Goal: Information Seeking & Learning: Learn about a topic

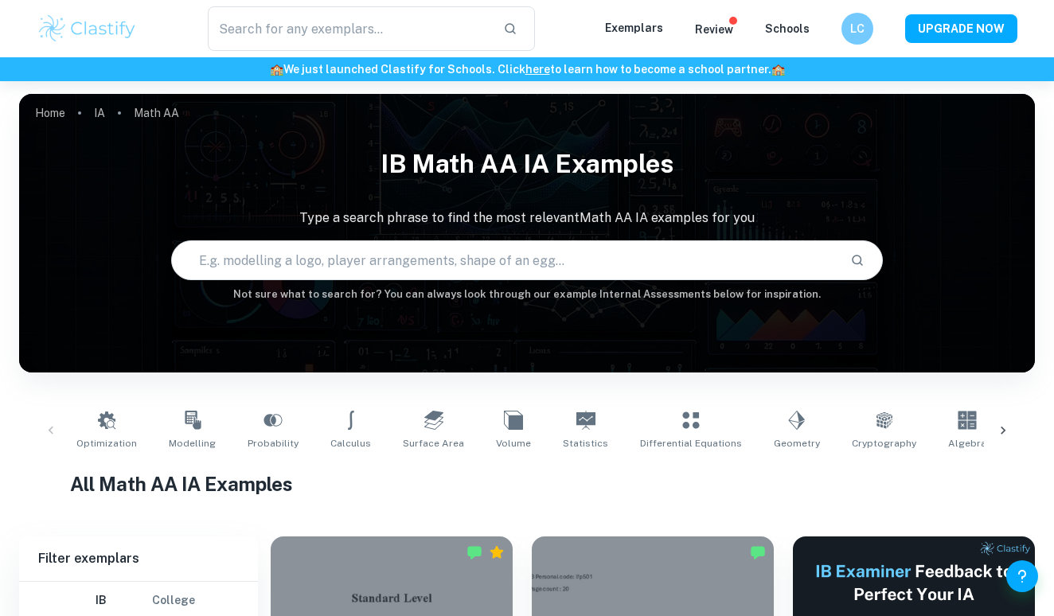
checkbox input "true"
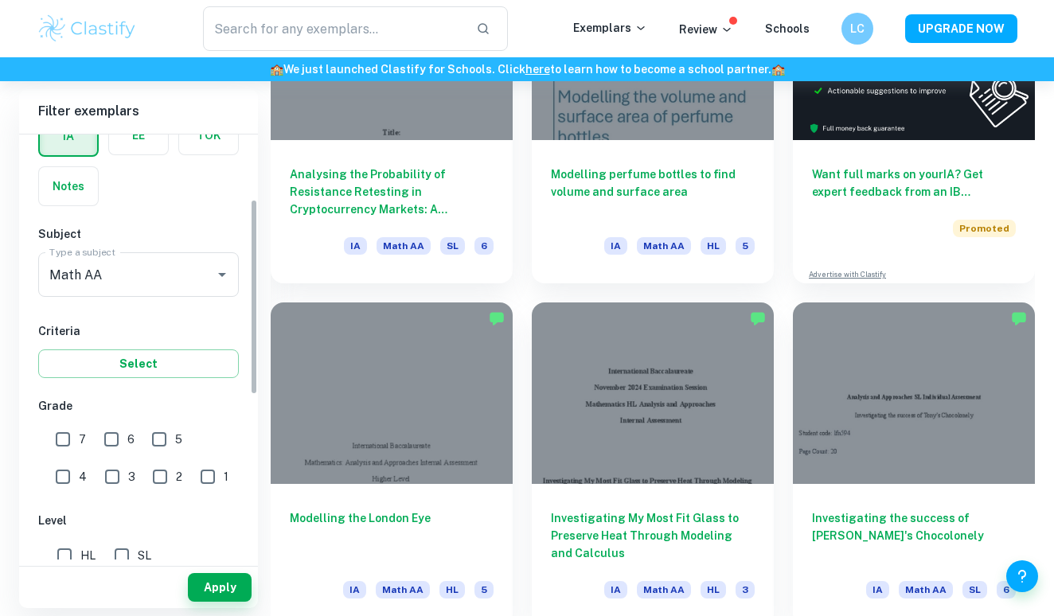
scroll to position [146, 0]
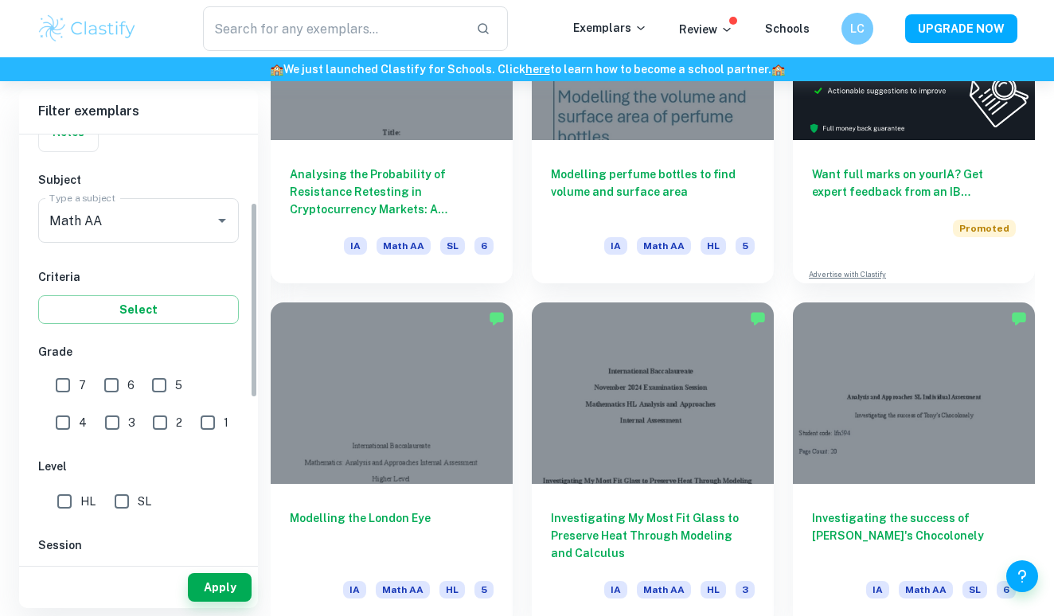
click at [81, 501] on span "HL" at bounding box center [87, 502] width 15 height 18
click at [80, 501] on input "HL" at bounding box center [65, 502] width 32 height 32
checkbox input "true"
click at [76, 396] on input "7" at bounding box center [63, 385] width 32 height 32
checkbox input "true"
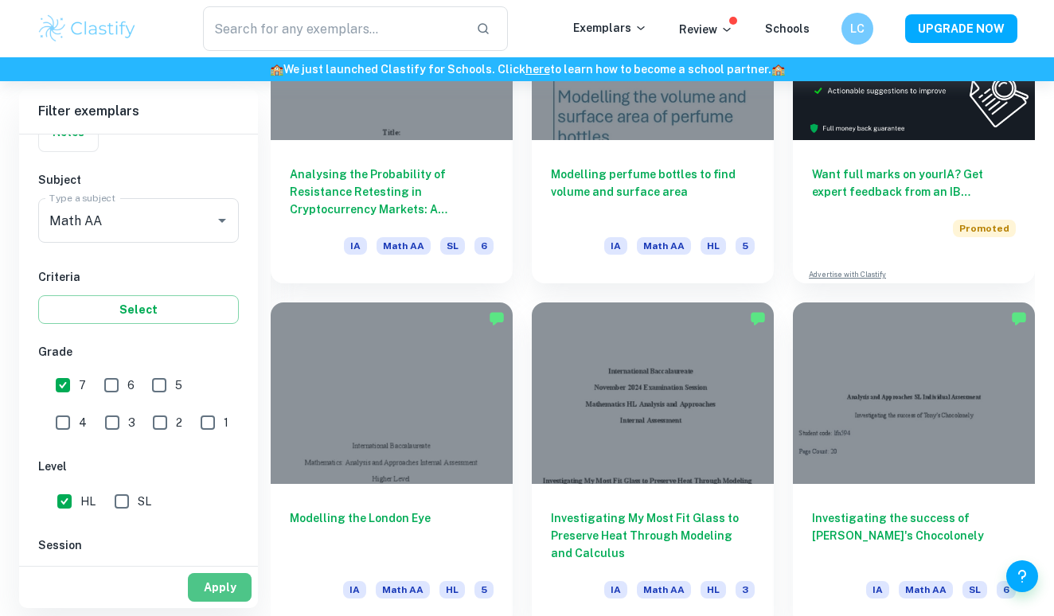
click at [216, 591] on button "Apply" at bounding box center [220, 587] width 64 height 29
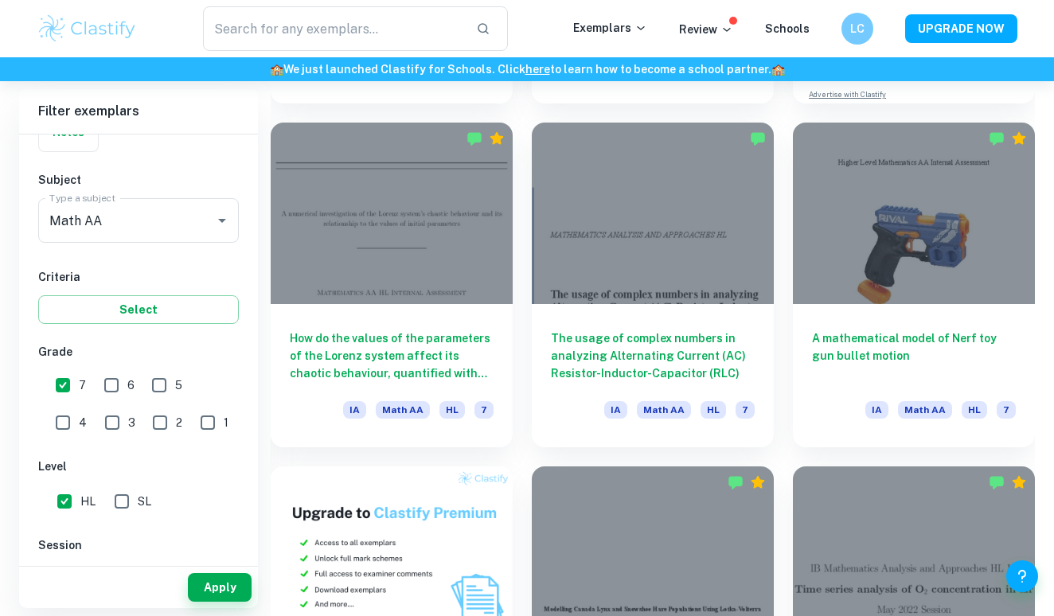
scroll to position [756, 0]
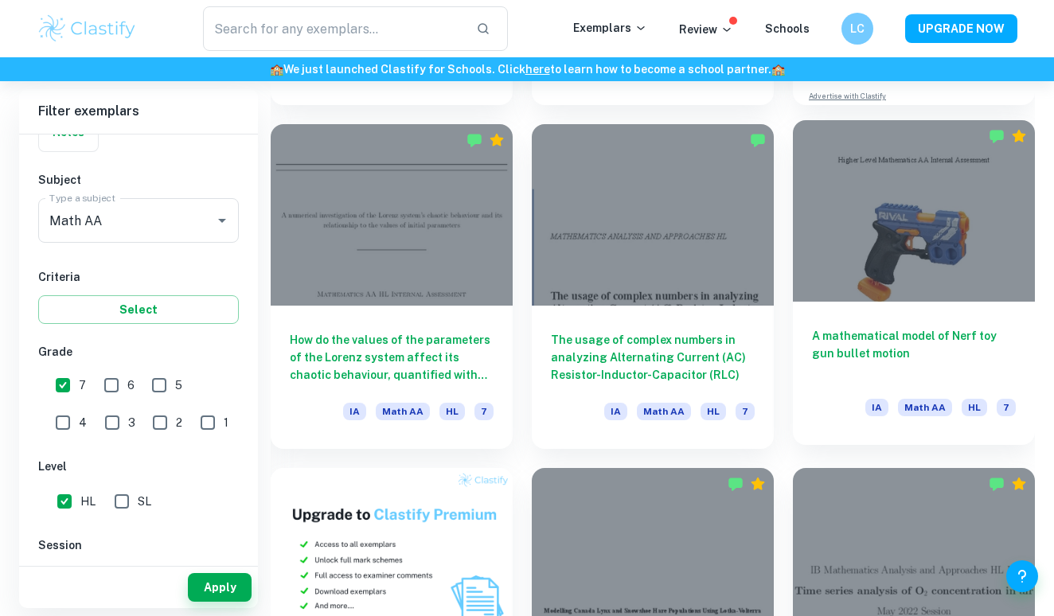
click at [847, 208] on div at bounding box center [914, 210] width 242 height 181
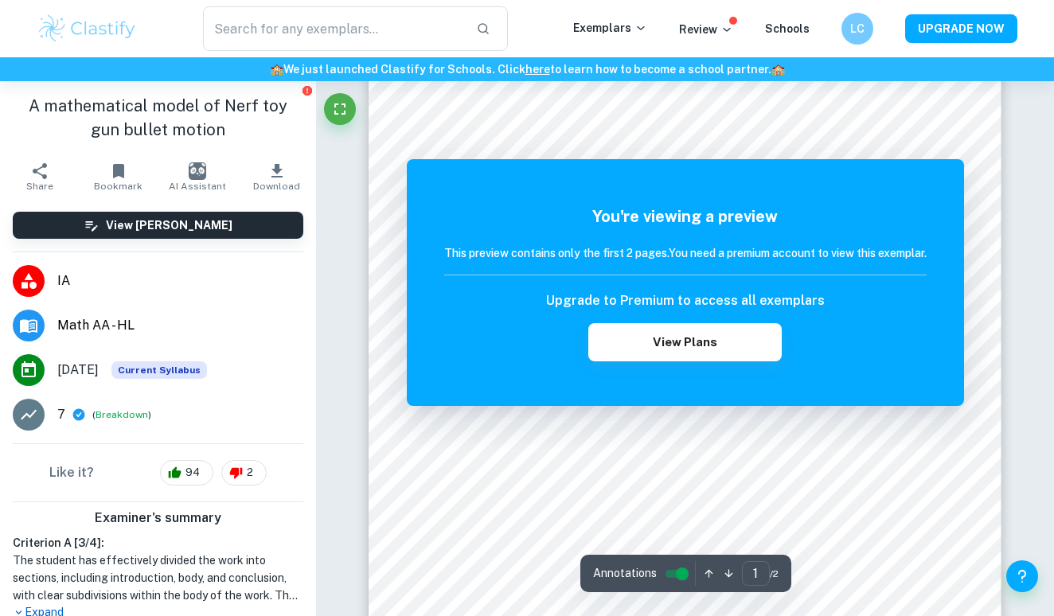
scroll to position [374, 0]
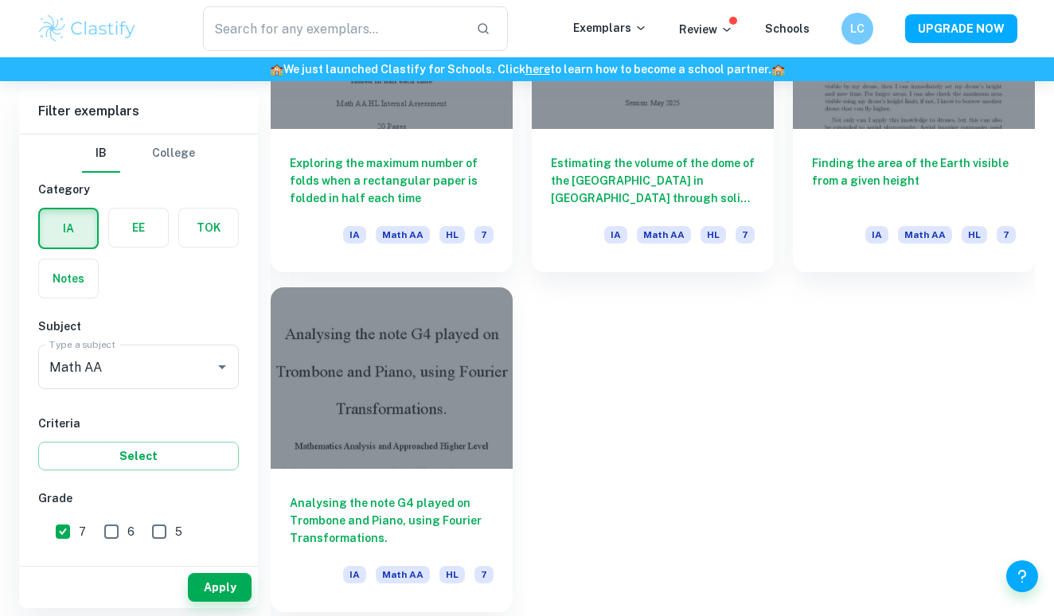
scroll to position [3340, 0]
click at [438, 397] on div at bounding box center [392, 377] width 242 height 181
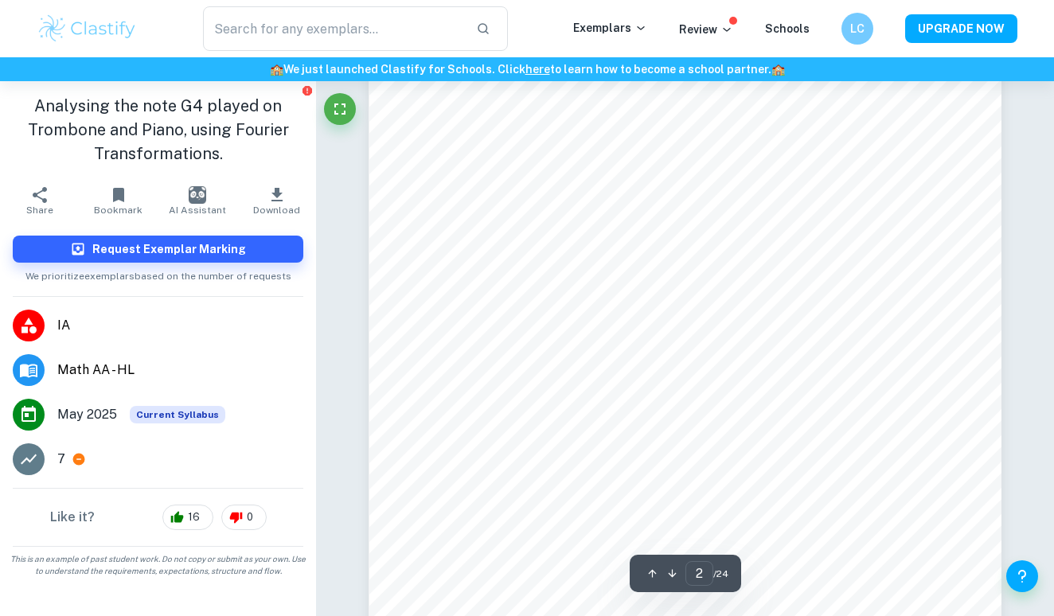
scroll to position [1165, 0]
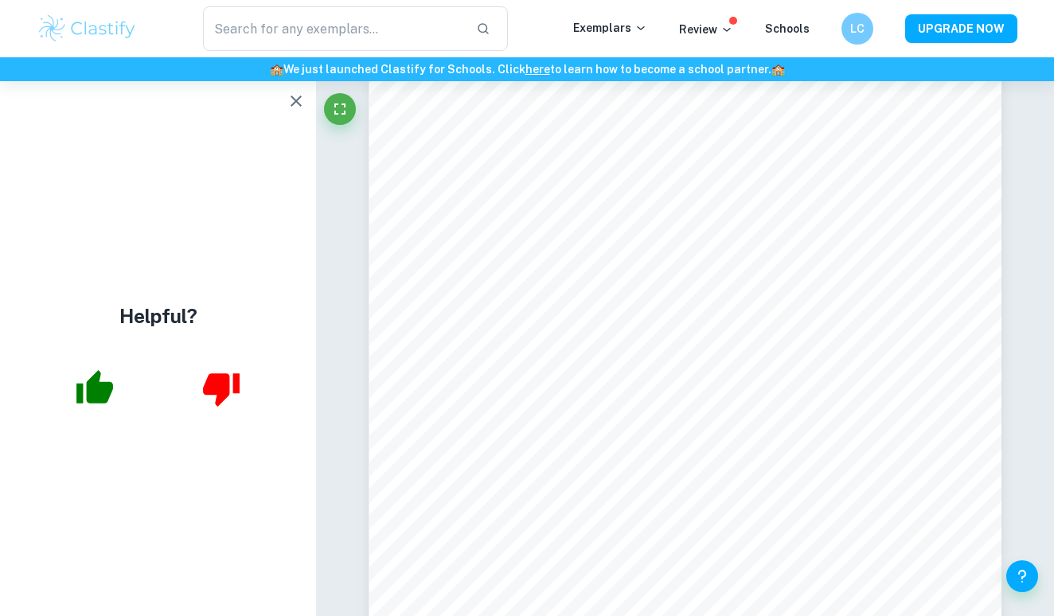
click at [296, 101] on icon "button" at bounding box center [296, 101] width 11 height 11
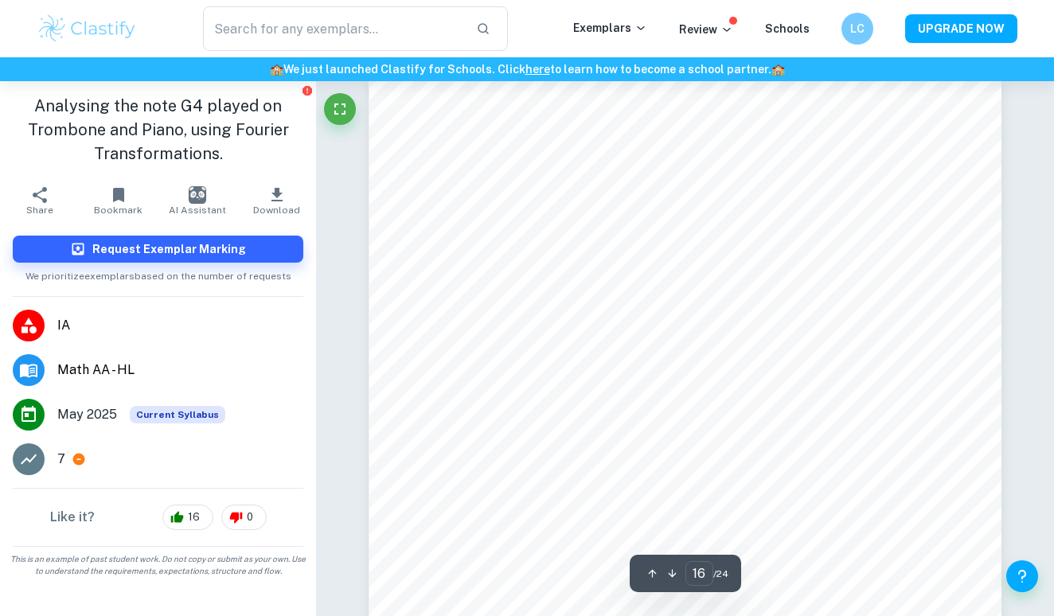
scroll to position [13969, 0]
type input "17"
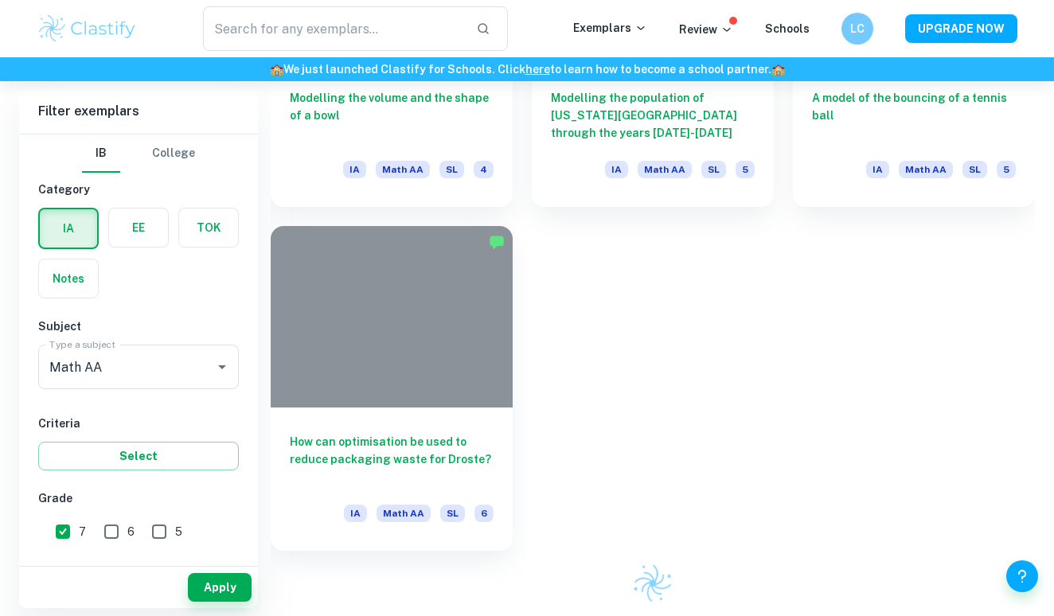
scroll to position [3340, 0]
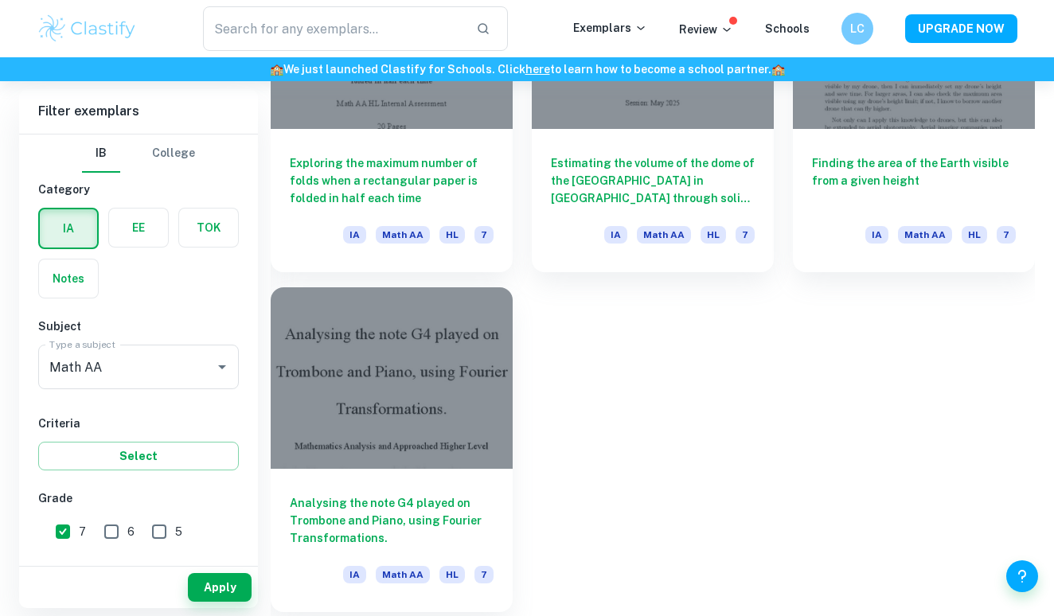
click at [418, 369] on div at bounding box center [392, 377] width 242 height 181
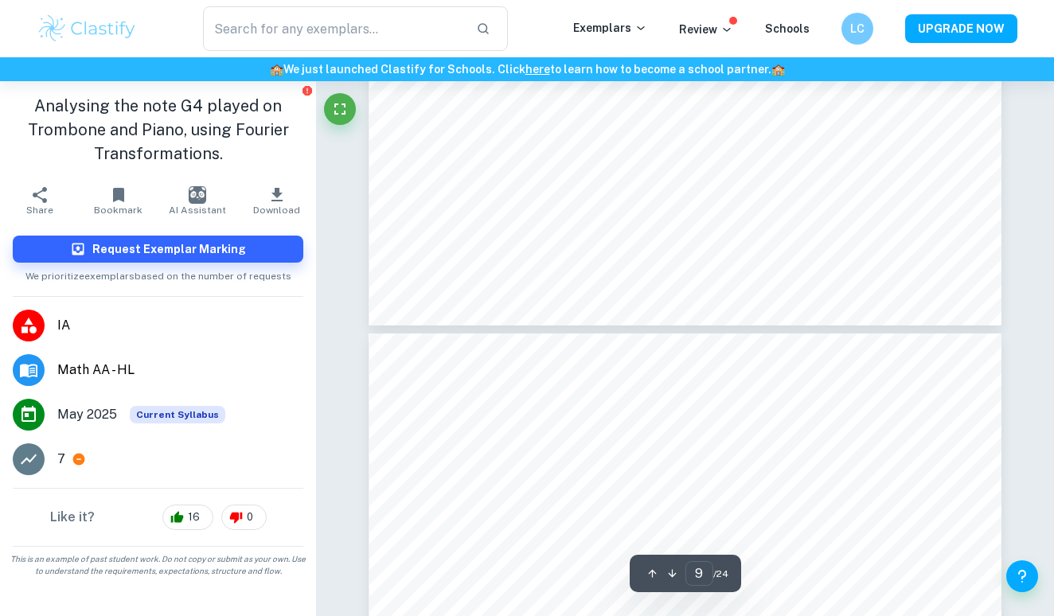
scroll to position [8143, 0]
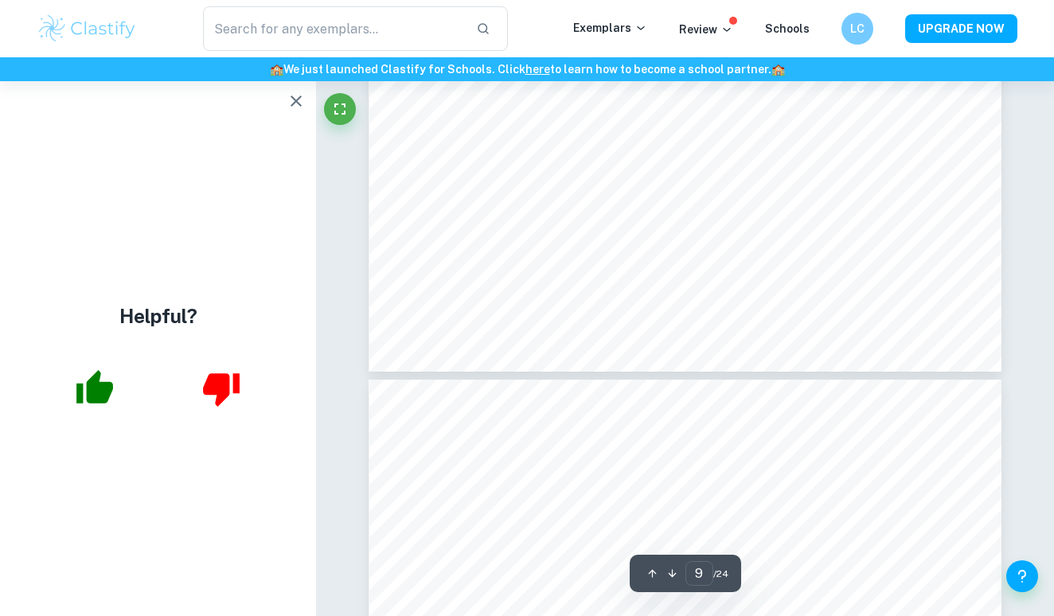
click at [295, 100] on icon "button" at bounding box center [296, 101] width 11 height 11
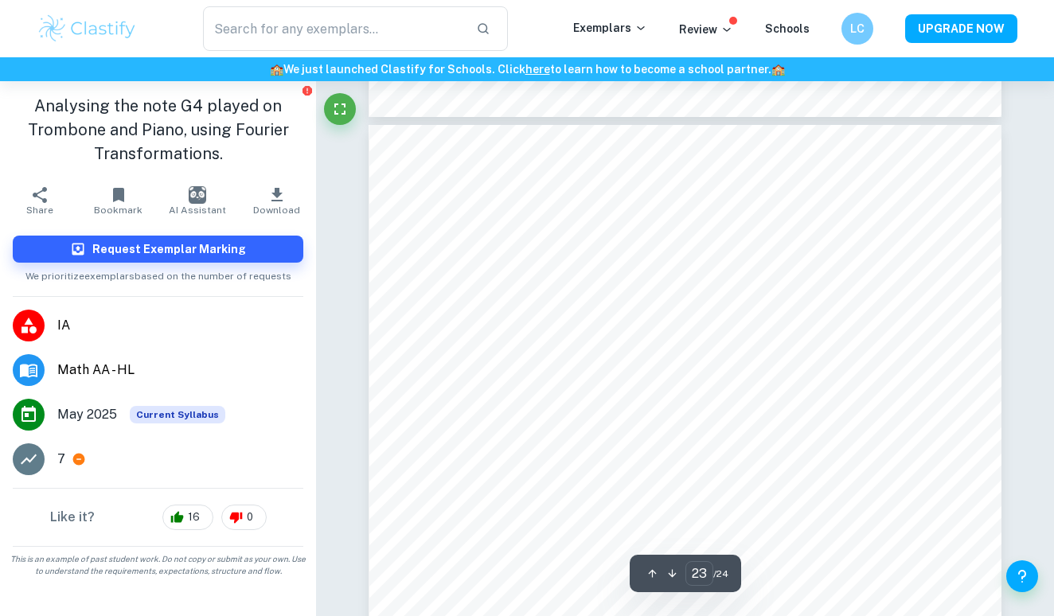
scroll to position [20325, 1]
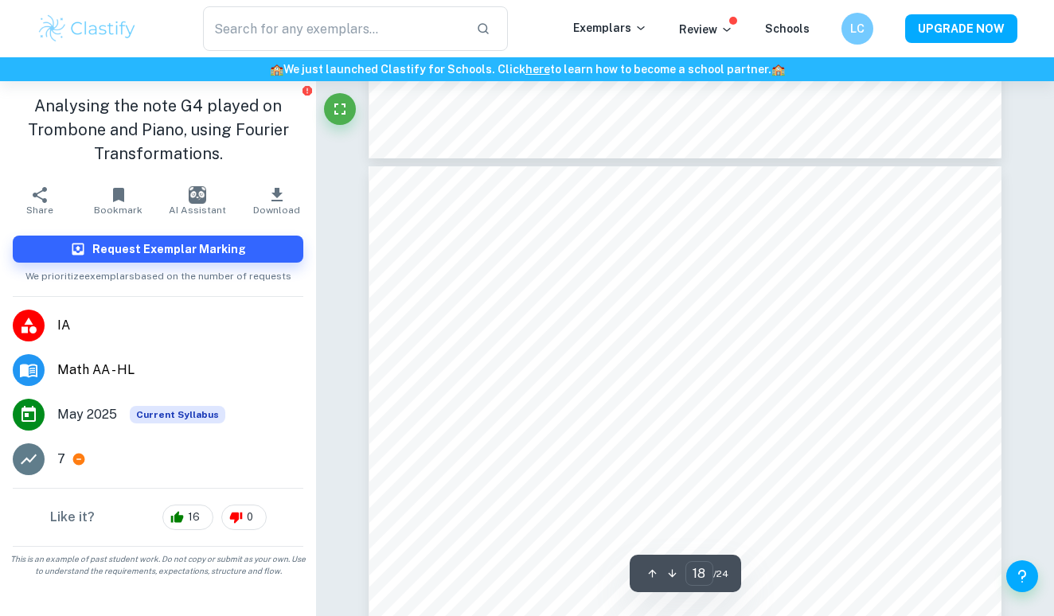
type input "17"
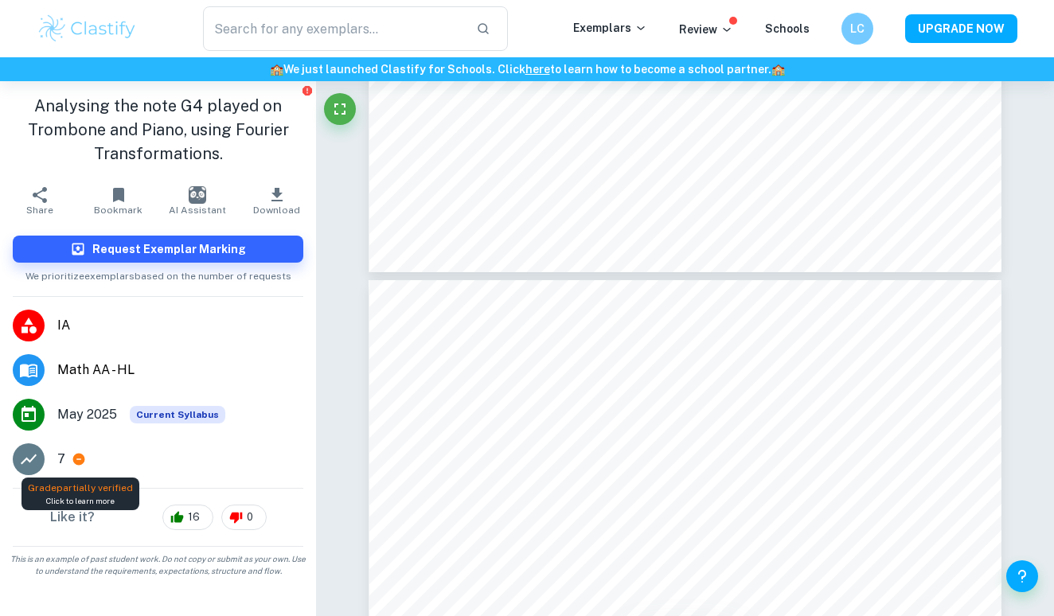
click at [82, 456] on icon at bounding box center [79, 460] width 12 height 12
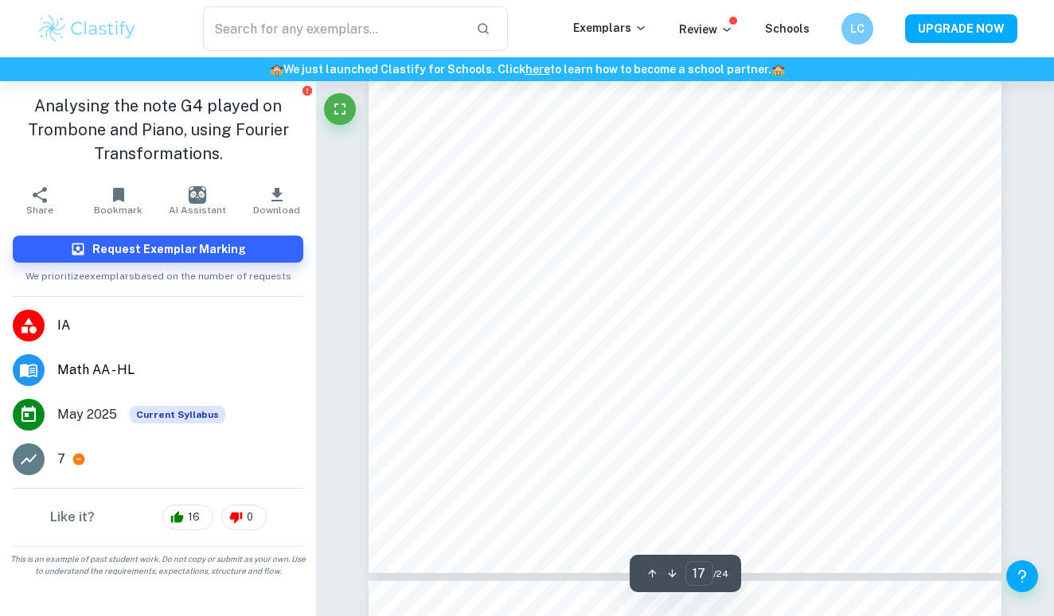
scroll to position [15272, 0]
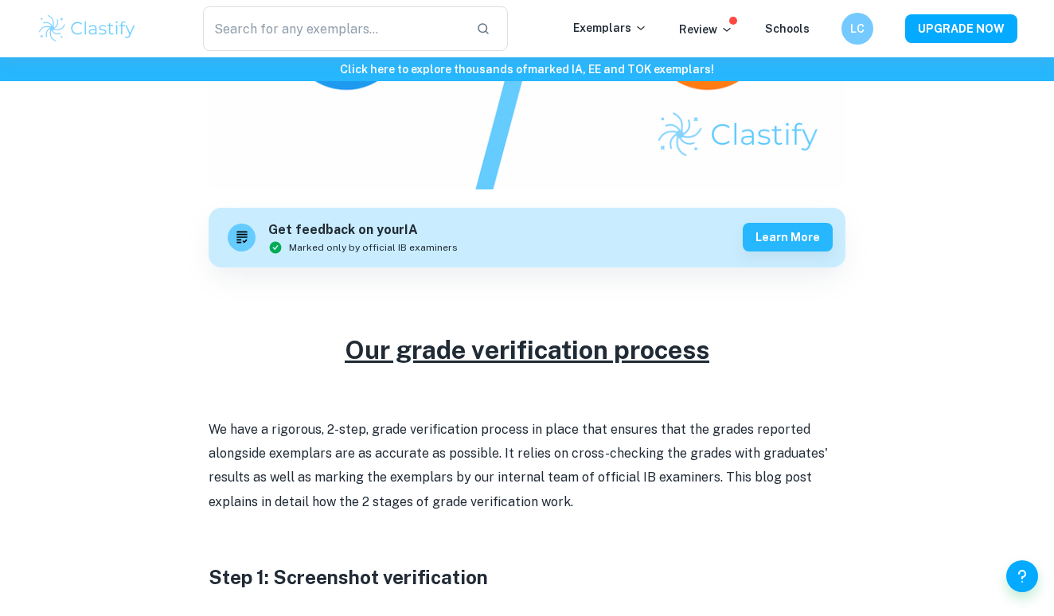
scroll to position [371, 0]
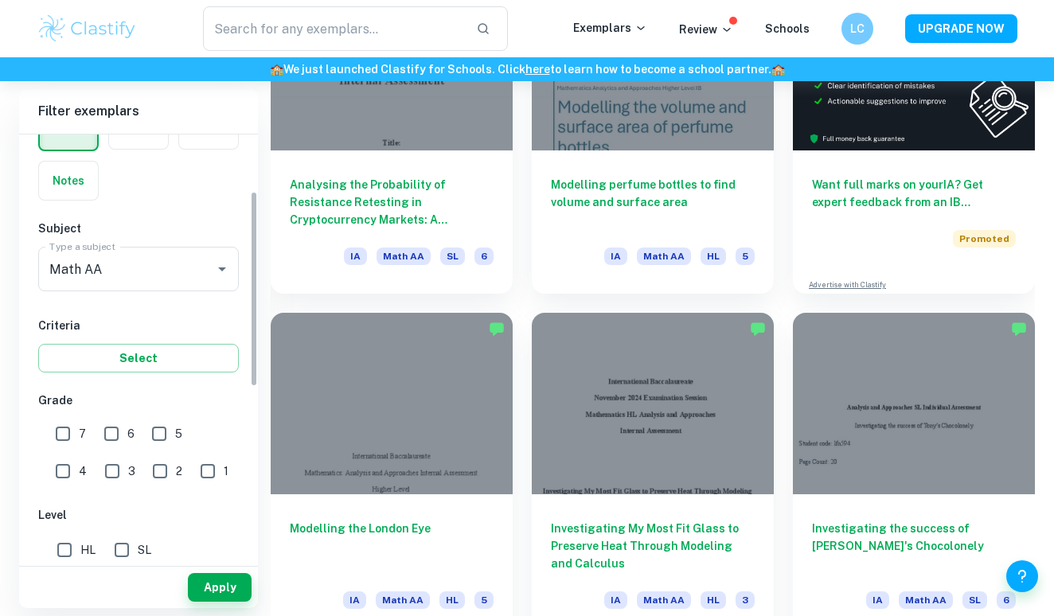
scroll to position [123, 0]
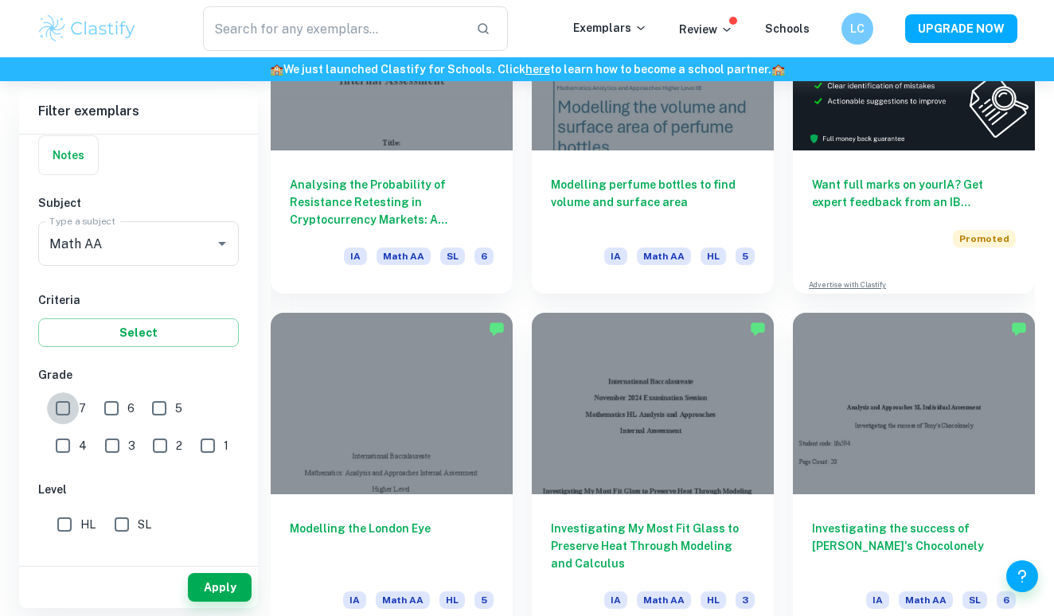
click at [68, 404] on input "7" at bounding box center [63, 408] width 32 height 32
checkbox input "true"
click at [71, 519] on input "HL" at bounding box center [65, 525] width 32 height 32
checkbox input "true"
click at [219, 596] on button "Apply" at bounding box center [220, 587] width 64 height 29
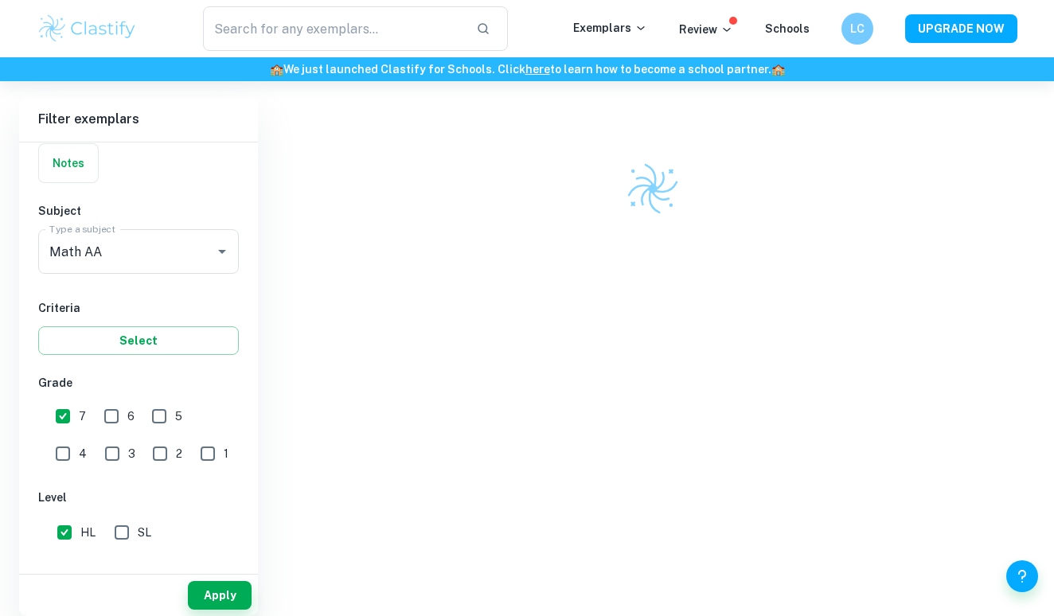
scroll to position [368, 0]
